Goal: Find contact information: Find contact information

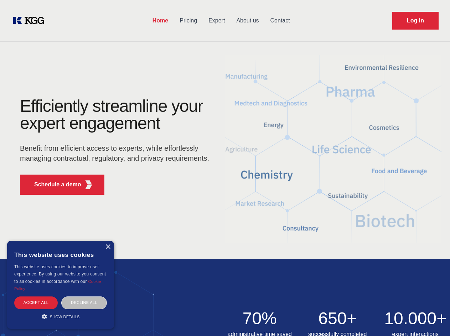
click at [225, 168] on div "Efficiently streamline your expert engagement Benefit from efficient access to …" at bounding box center [117, 149] width 217 height 103
click at [53, 185] on p "Schedule a demo" at bounding box center [57, 184] width 47 height 9
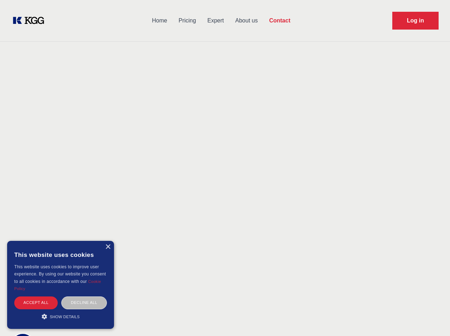
click at [108, 247] on div "× This website uses cookies This website uses cookies to improve user experienc…" at bounding box center [60, 285] width 107 height 88
click at [36, 302] on div "Accept all" at bounding box center [35, 302] width 43 height 12
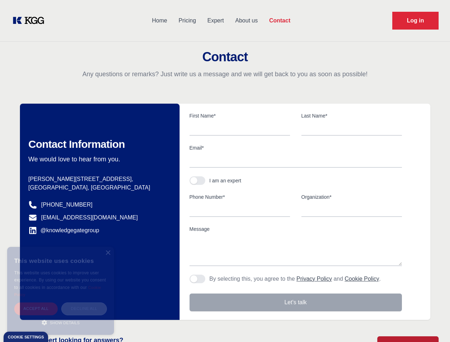
click at [84, 302] on div "Decline all" at bounding box center [84, 308] width 46 height 12
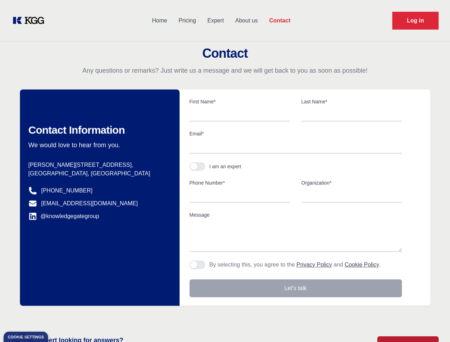
click at [61, 316] on main "Contact Any questions or remarks? Just write us a message and we will get back …" at bounding box center [225, 185] width 450 height 371
